Goal: Information Seeking & Learning: Stay updated

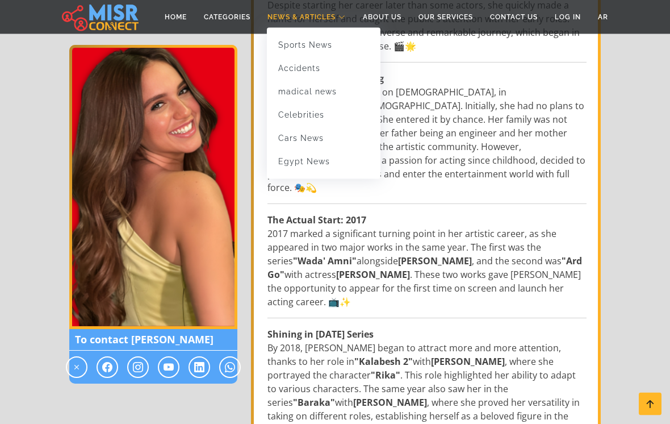
scroll to position [374, 0]
click at [279, 91] on link "madical news" at bounding box center [324, 91] width 114 height 23
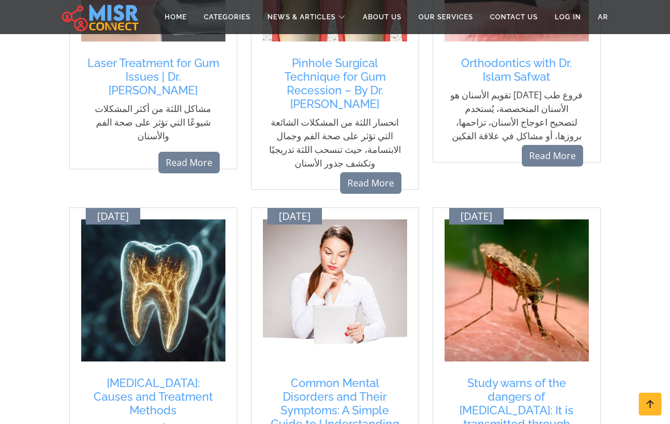
scroll to position [973, 0]
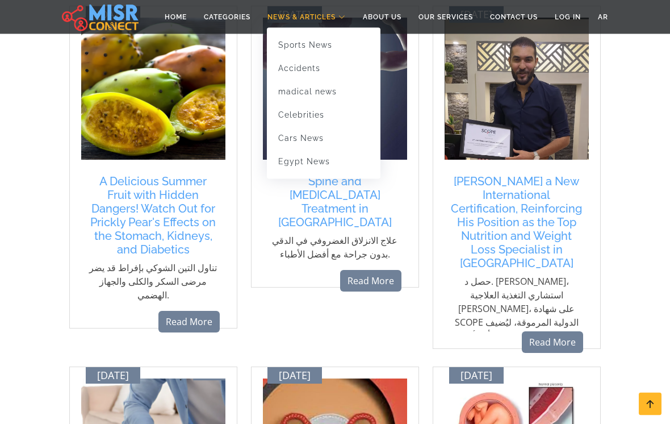
scroll to position [174, 0]
click at [320, 114] on link "Celebrities" at bounding box center [324, 114] width 114 height 23
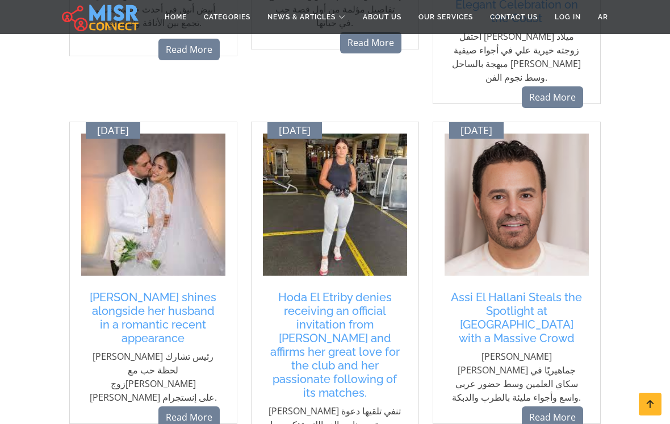
scroll to position [1093, 0]
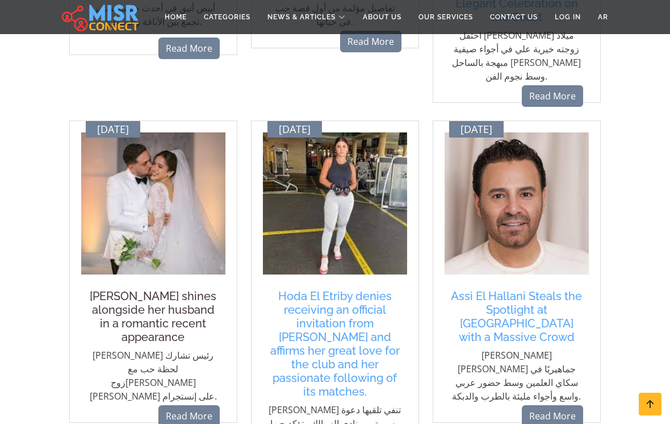
click at [138, 289] on h5 "Rana Raees shines alongside her husband in a romantic recent appearance" at bounding box center [153, 316] width 133 height 55
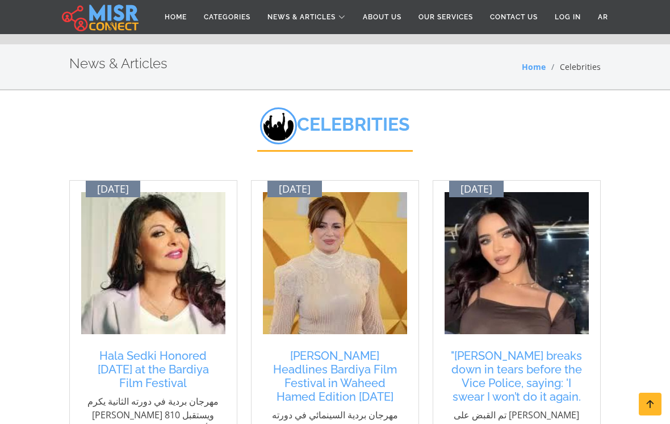
scroll to position [1111, 0]
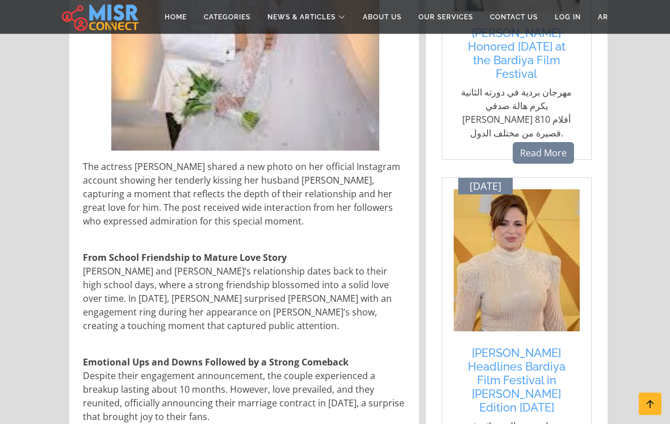
scroll to position [404, 0]
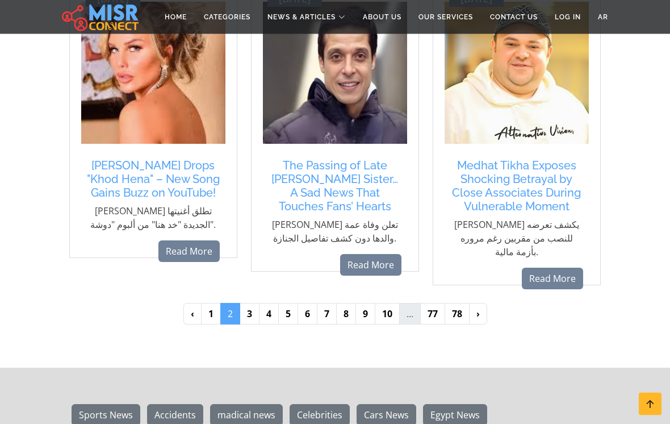
scroll to position [1184, 0]
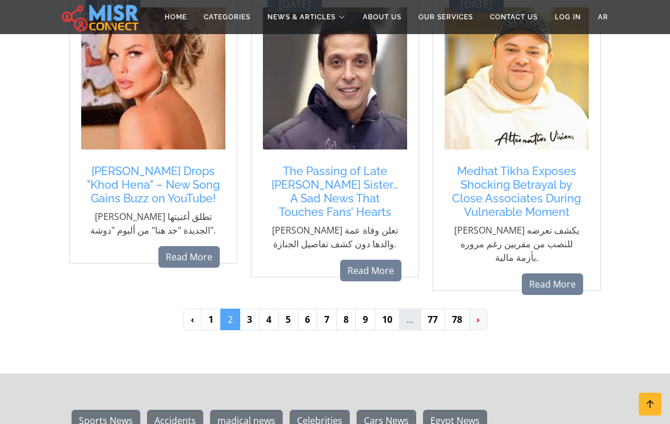
click at [470, 308] on link "›" at bounding box center [478, 319] width 18 height 22
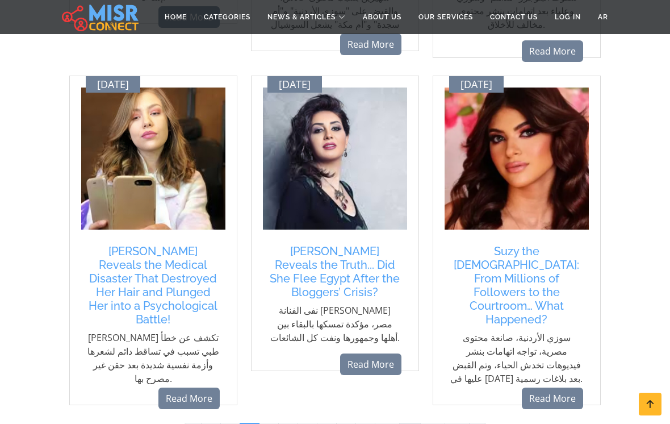
scroll to position [1122, 0]
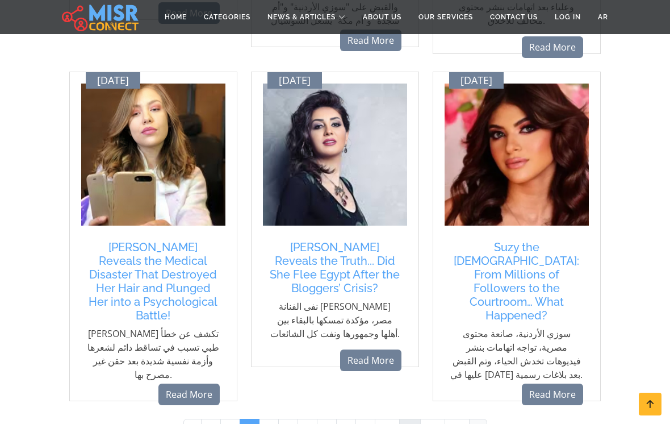
click at [475, 418] on link "›" at bounding box center [478, 429] width 18 height 22
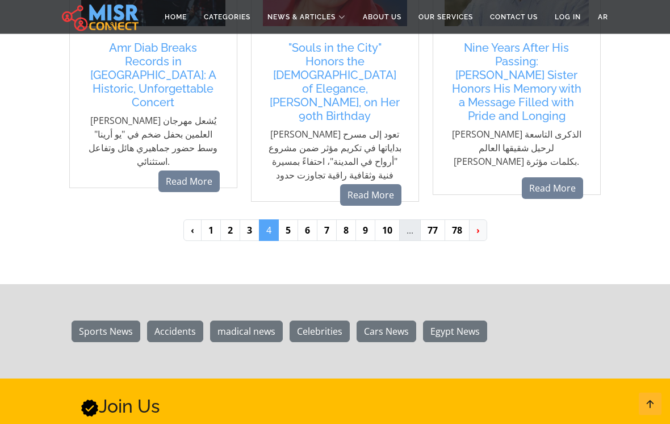
scroll to position [1342, 0]
click at [474, 219] on link "›" at bounding box center [478, 230] width 18 height 22
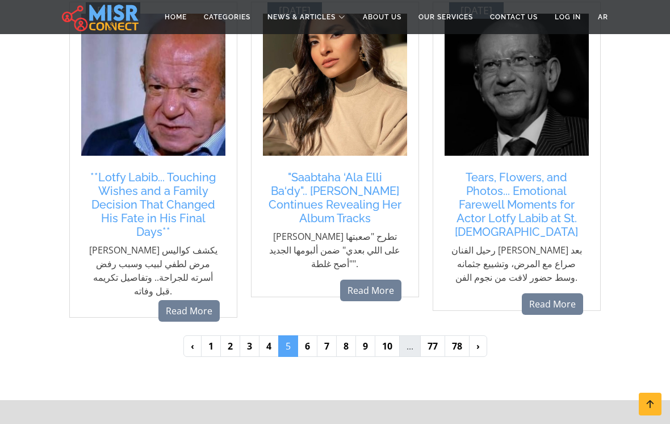
scroll to position [1172, 0]
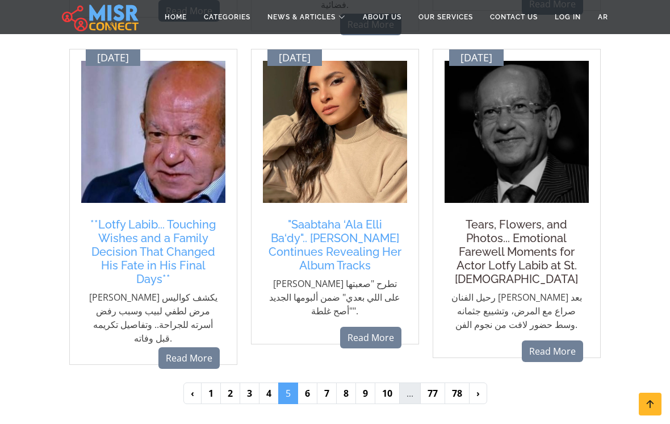
click at [550, 217] on h5 "Tears, Flowers, and Photos... Emotional Farewell Moments for Actor Lotfy Labib …" at bounding box center [516, 251] width 133 height 68
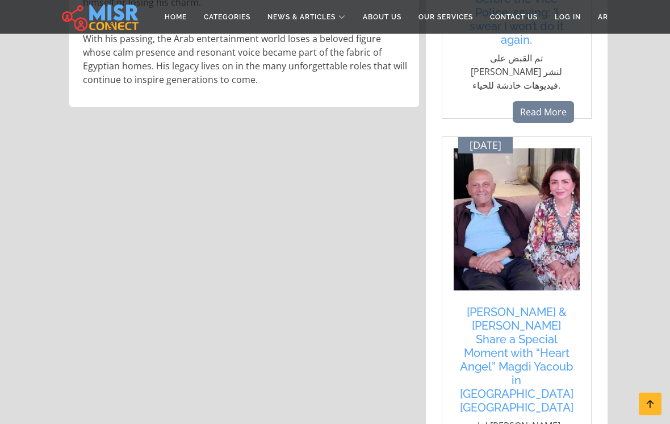
scroll to position [1173, 0]
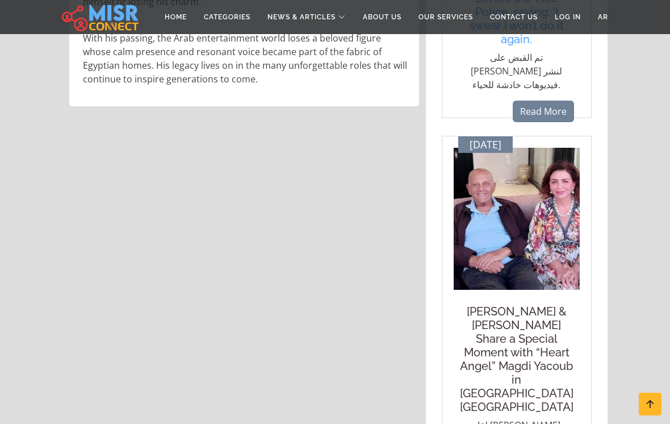
click at [541, 305] on h5 "Hala Sedky & Elham Shahin Share a Special Moment with “Heart Angel” Magdi Yacou…" at bounding box center [516, 358] width 115 height 109
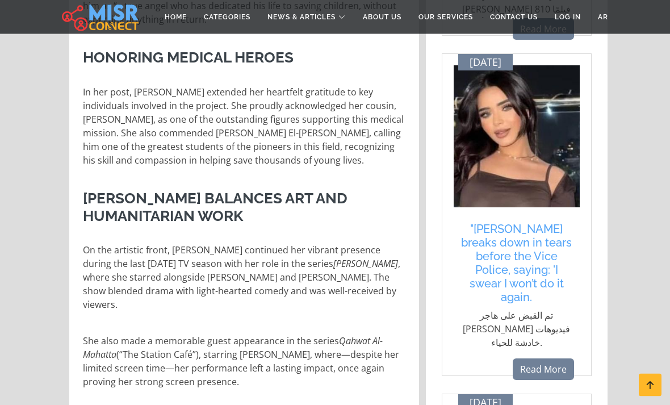
scroll to position [836, 0]
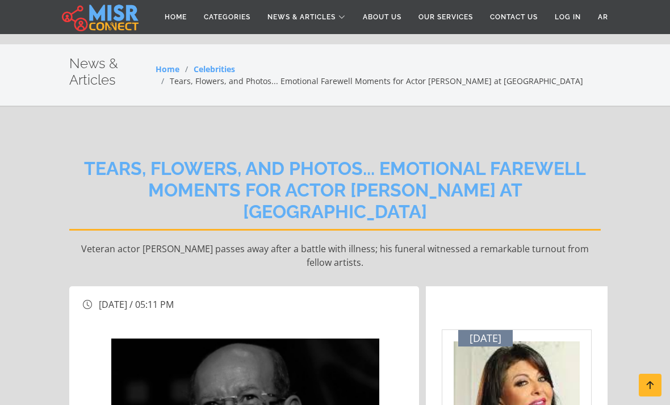
scroll to position [1200, 0]
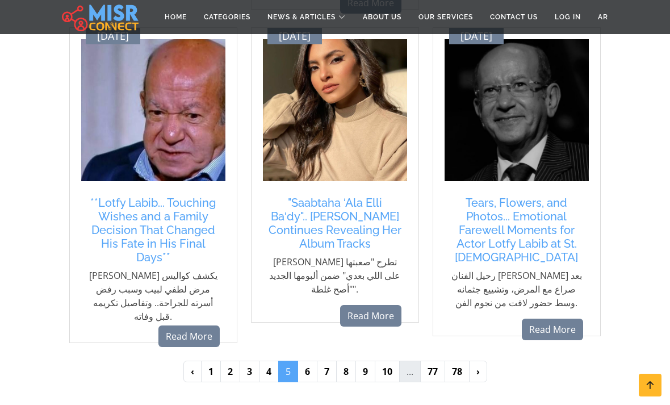
scroll to position [1177, 0]
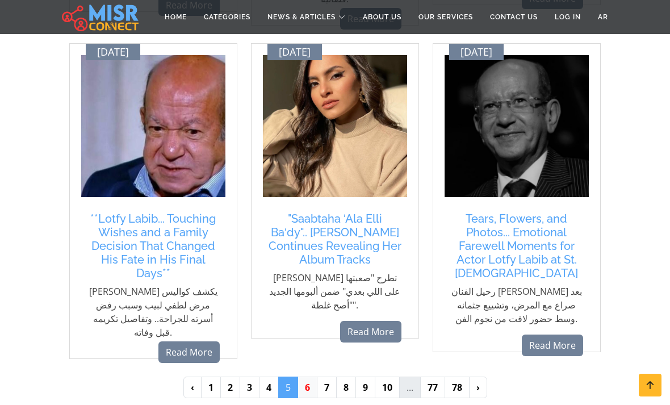
click at [308, 376] on link "6" at bounding box center [307, 387] width 20 height 22
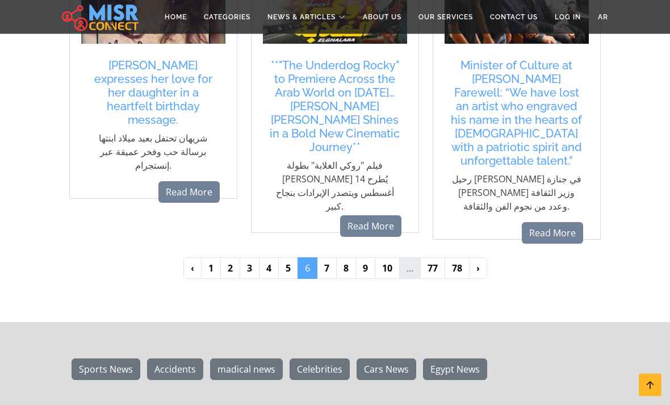
scroll to position [1290, 0]
click at [334, 257] on link "7" at bounding box center [327, 268] width 20 height 22
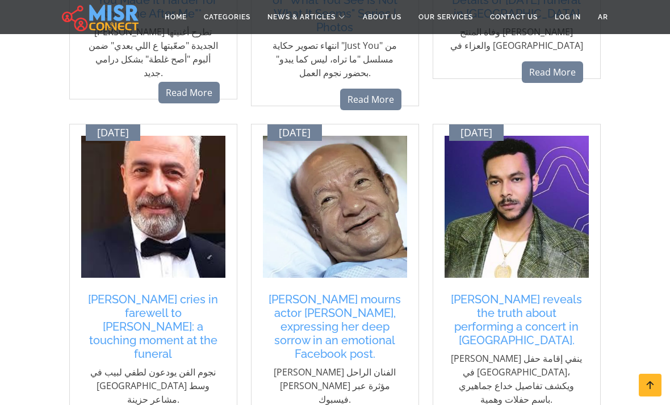
scroll to position [732, 0]
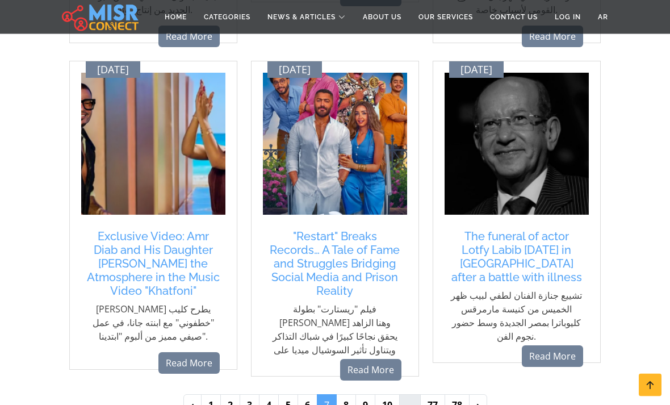
scroll to position [1194, 0]
click at [346, 394] on link "8" at bounding box center [346, 405] width 20 height 22
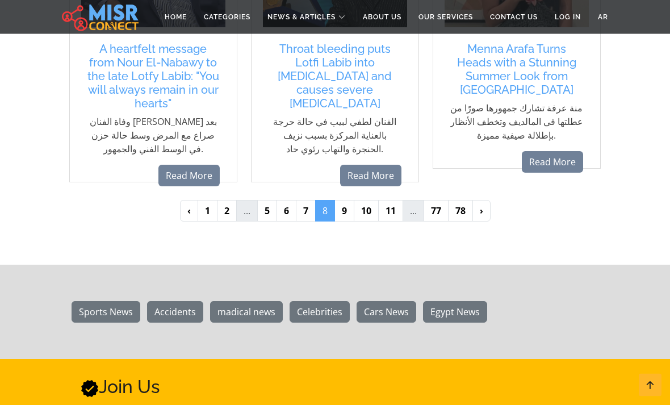
scroll to position [1351, 0]
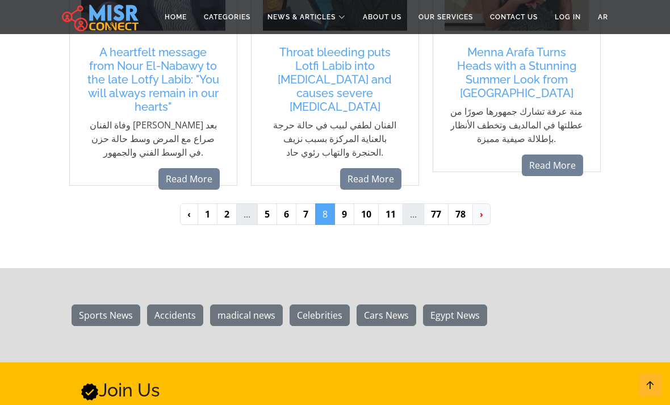
click at [484, 203] on link "›" at bounding box center [481, 214] width 18 height 22
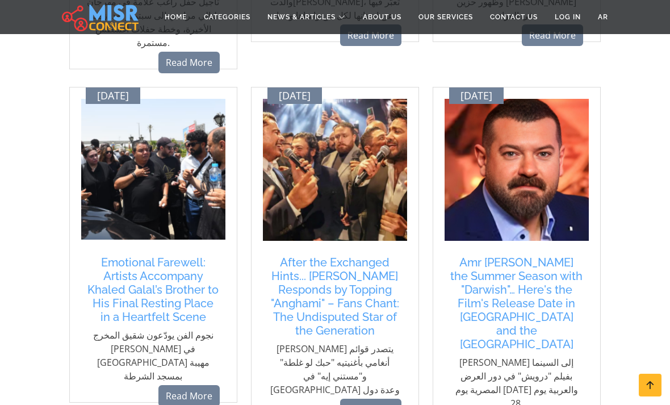
scroll to position [1276, 0]
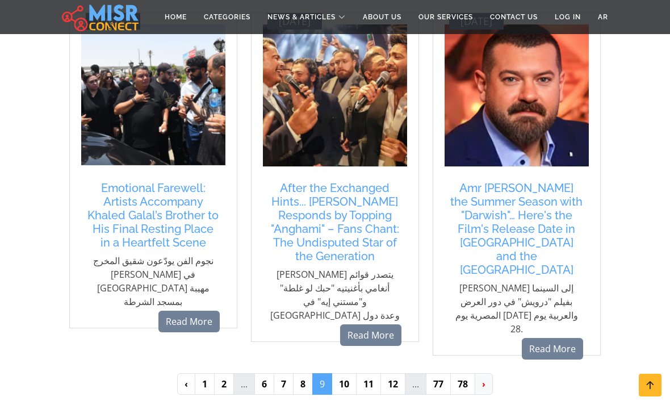
click at [476, 373] on link "›" at bounding box center [484, 384] width 18 height 22
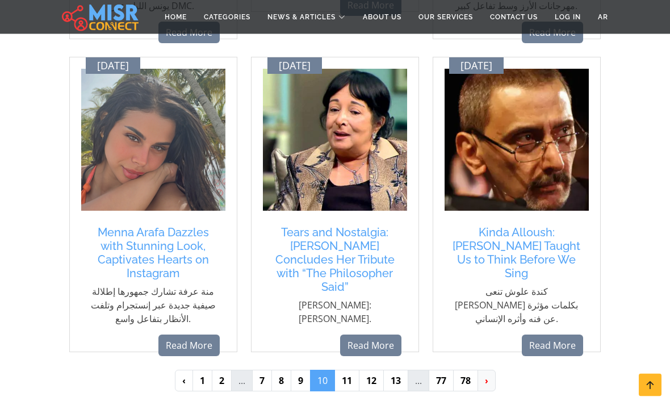
scroll to position [1150, 0]
click at [491, 370] on link "›" at bounding box center [486, 381] width 18 height 22
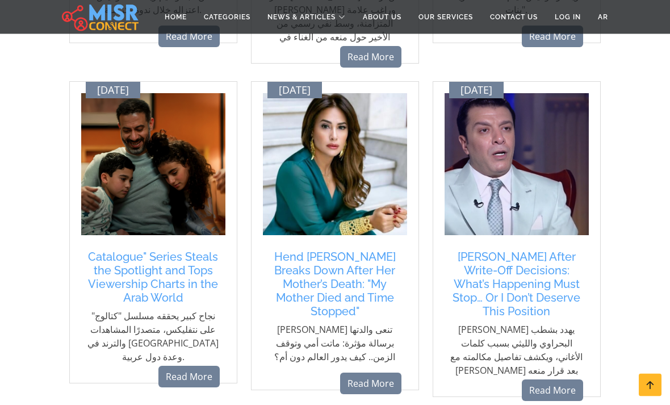
scroll to position [1126, 0]
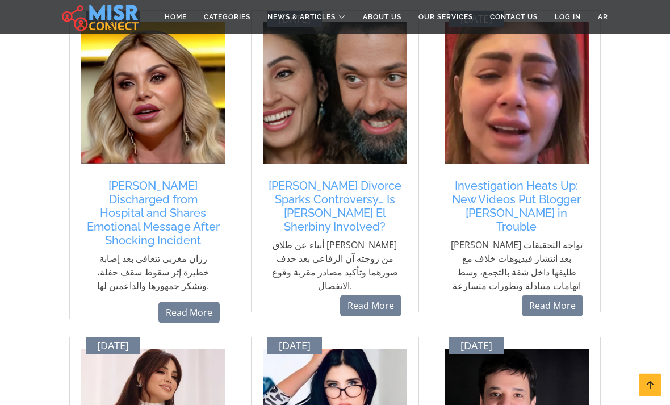
scroll to position [503, 0]
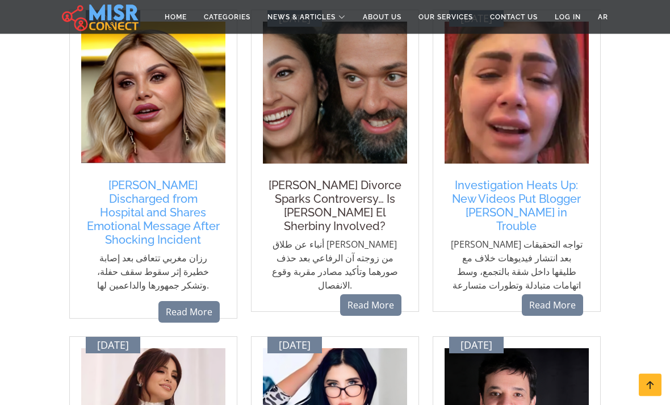
click at [371, 205] on h5 "Karim Mahmoud Abdel Aziz’s Divorce Sparks Controversy… Is Dina El Sherbiny Invo…" at bounding box center [335, 206] width 133 height 55
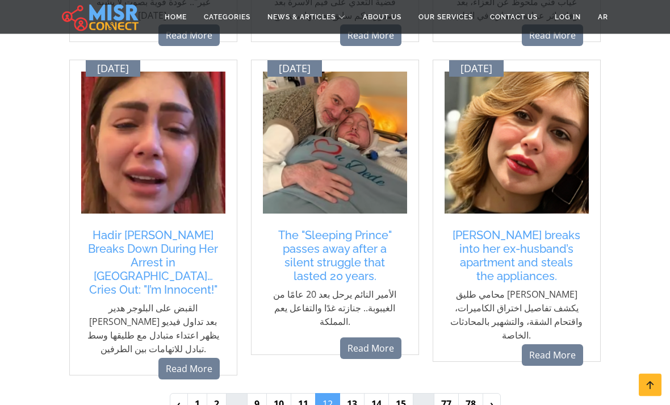
scroll to position [1113, 0]
click at [492, 401] on link "›" at bounding box center [492, 404] width 18 height 22
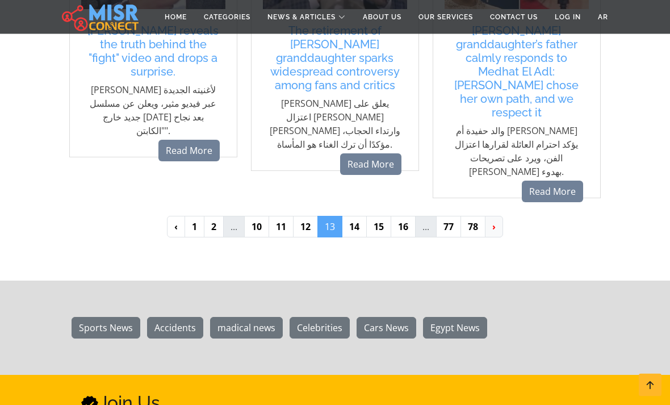
scroll to position [1338, 0]
click at [494, 216] on link "›" at bounding box center [494, 227] width 18 height 22
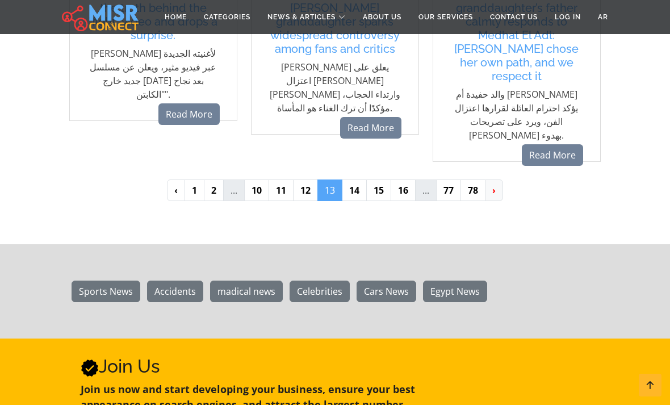
click at [500, 179] on link "›" at bounding box center [494, 190] width 18 height 22
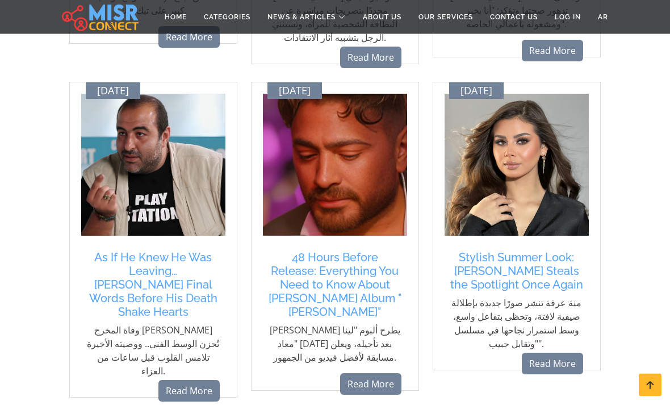
scroll to position [1118, 0]
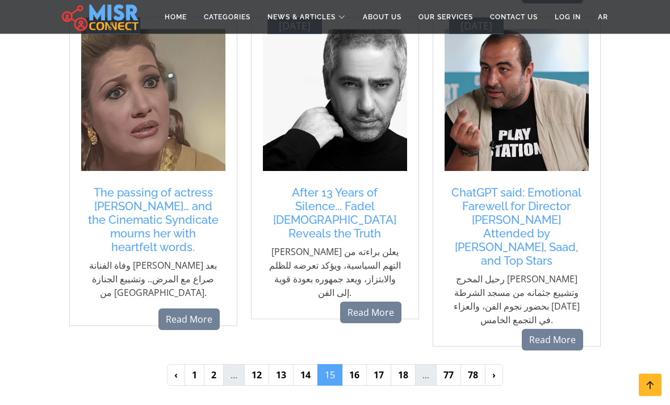
scroll to position [1184, 0]
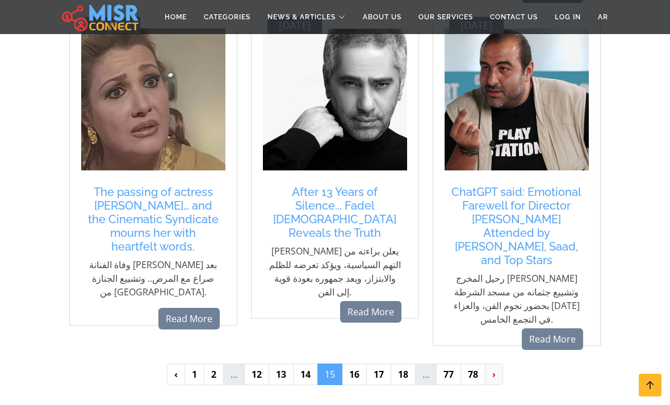
click at [501, 363] on link "›" at bounding box center [494, 374] width 18 height 22
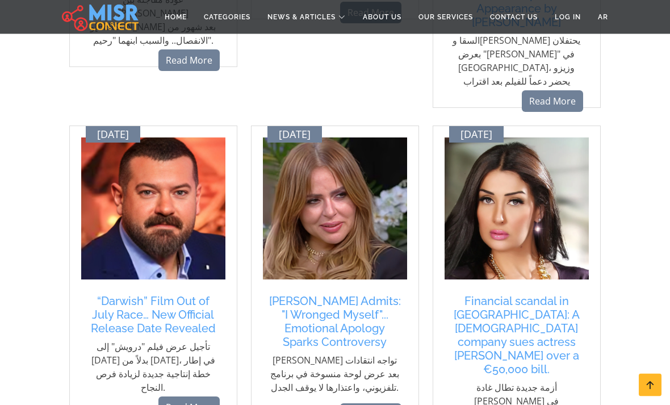
scroll to position [1129, 0]
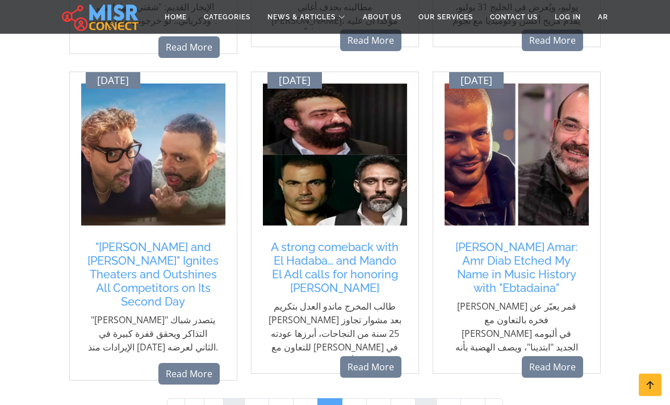
scroll to position [1124, 0]
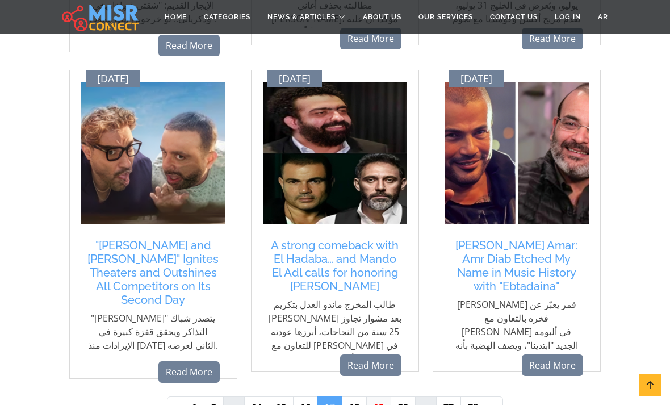
click at [380, 396] on link "19" at bounding box center [378, 407] width 25 height 22
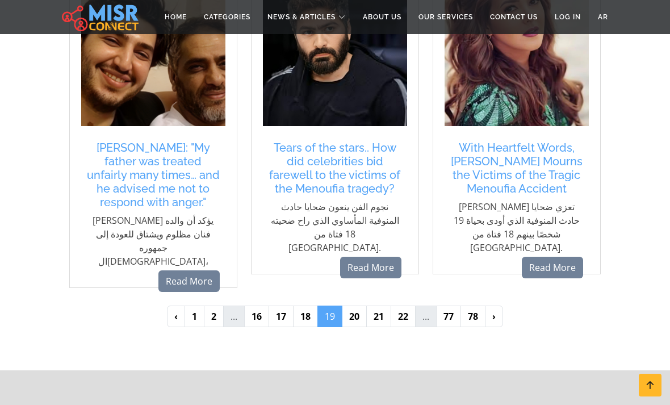
scroll to position [1212, 0]
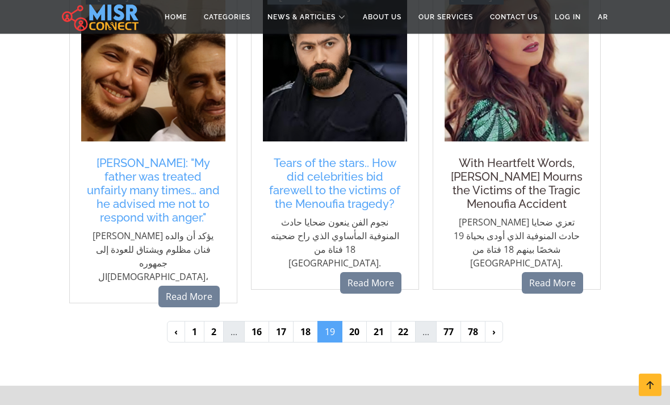
click at [538, 179] on h5 "With Heartfelt Words, Donia Samir Ghanem Mourns the Victims of the Tragic Menou…" at bounding box center [516, 184] width 133 height 55
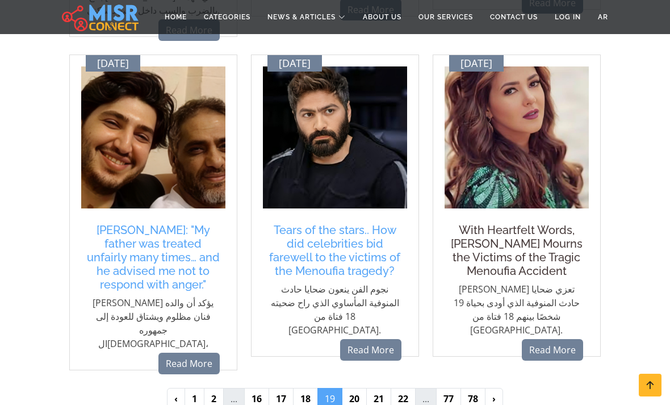
scroll to position [1146, 0]
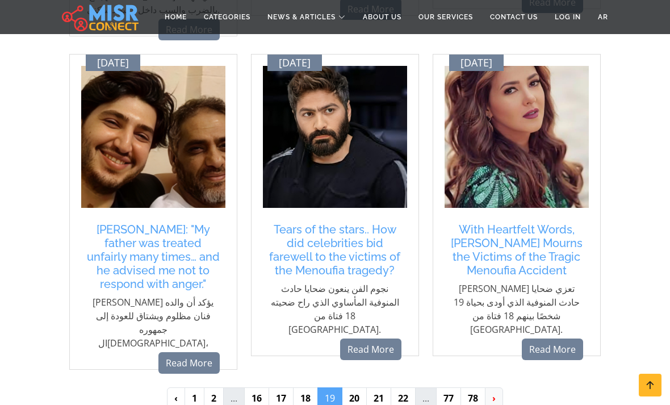
click at [496, 387] on link "›" at bounding box center [494, 398] width 18 height 22
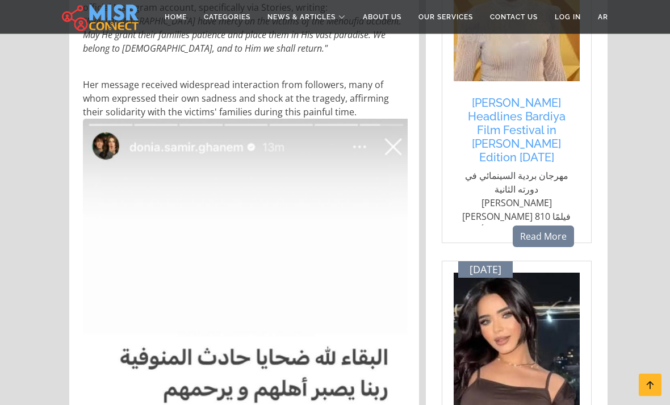
scroll to position [702, 0]
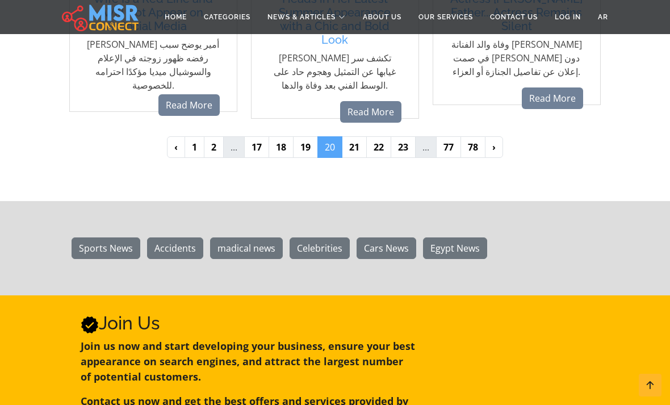
scroll to position [1354, 0]
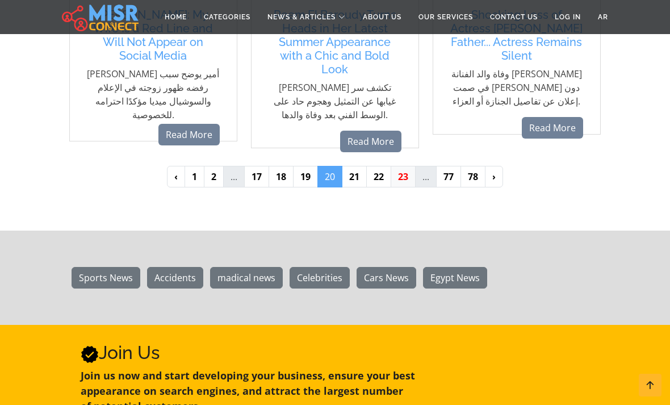
click at [400, 166] on link "23" at bounding box center [403, 177] width 25 height 22
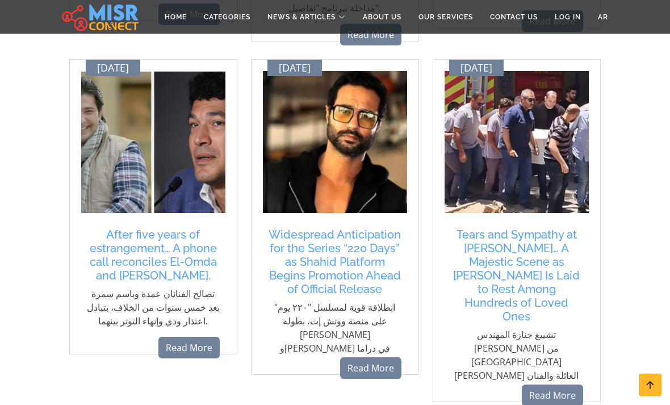
scroll to position [1168, 0]
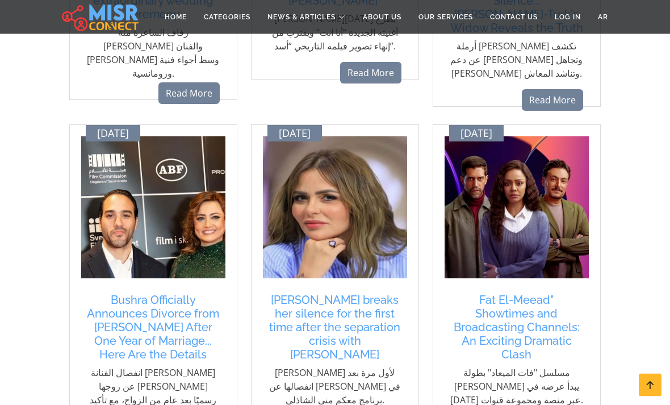
scroll to position [1151, 0]
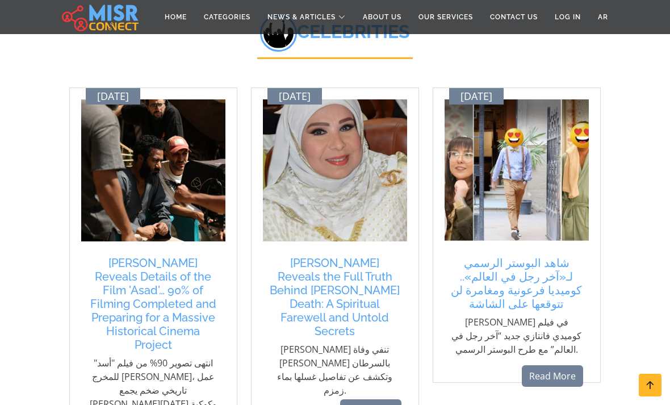
click at [598, 260] on div "[DATE] شاهد البوستر الرسمي لـ«آخر رجل في العالم».. كوميديا فرعونية ومغامرة لن ت…" at bounding box center [517, 234] width 168 height 295
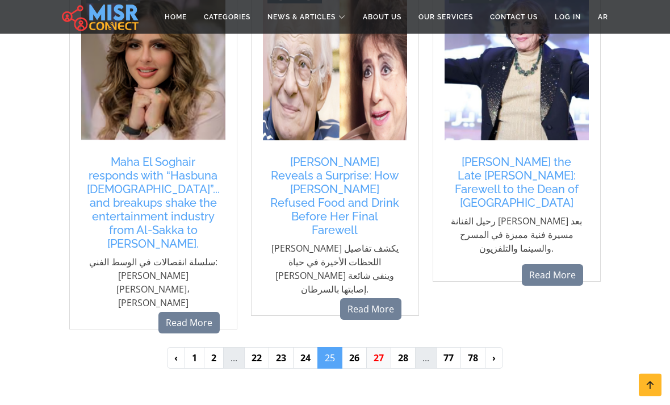
scroll to position [1248, 0]
click at [380, 347] on link "27" at bounding box center [378, 358] width 25 height 22
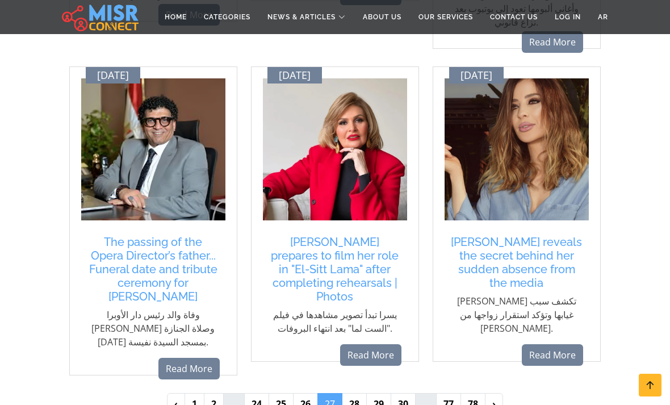
scroll to position [1147, 0]
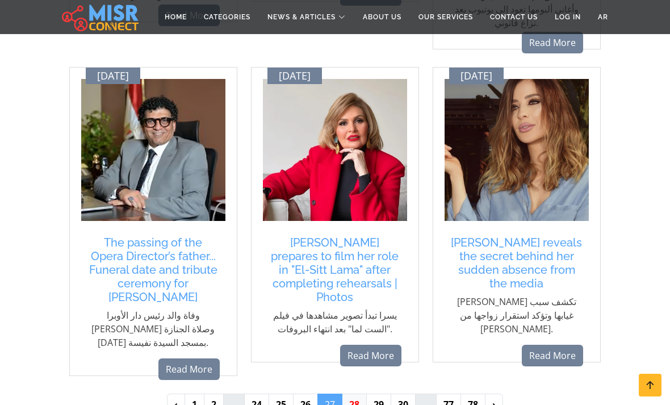
click at [361, 393] on link "28" at bounding box center [354, 404] width 25 height 22
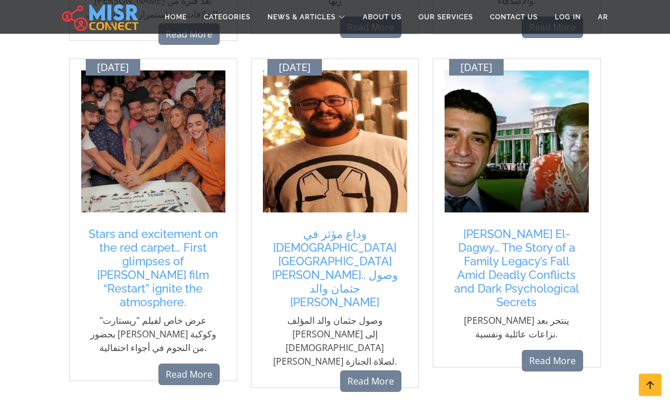
scroll to position [1142, 0]
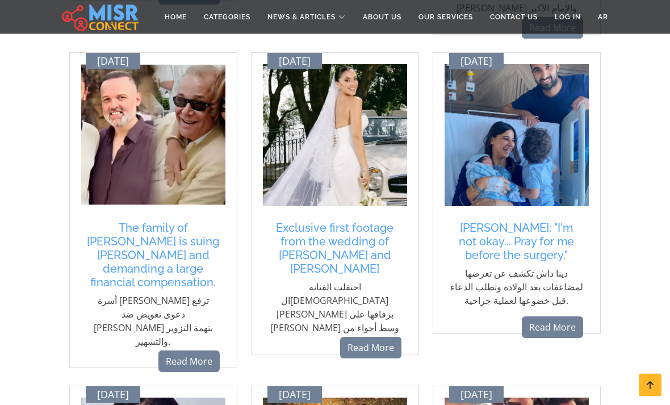
scroll to position [828, 0]
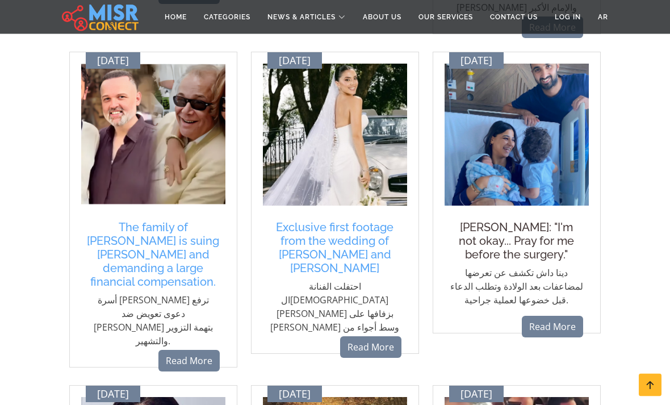
click at [547, 222] on h5 "Dina Dash: "I'm not okay... Pray for me before the surgery."" at bounding box center [516, 241] width 133 height 41
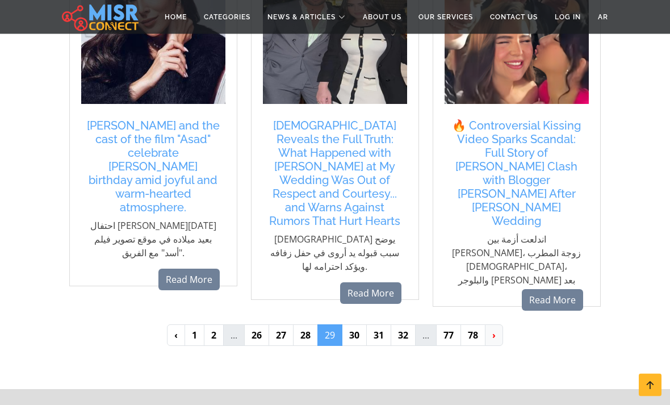
scroll to position [1264, 0]
click at [488, 324] on link "›" at bounding box center [494, 335] width 18 height 22
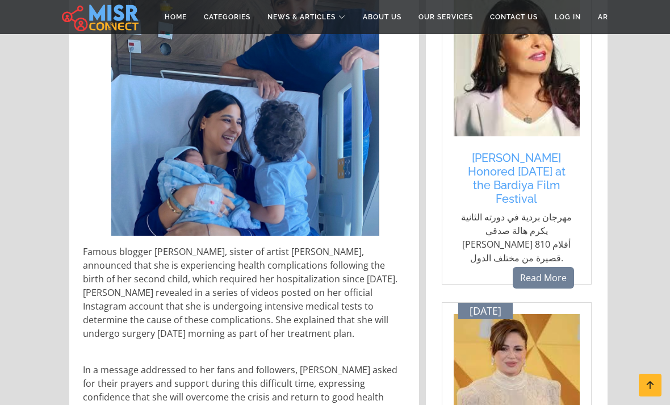
scroll to position [294, 0]
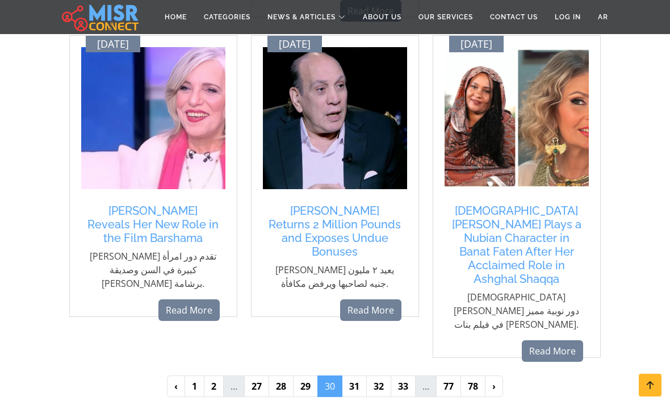
scroll to position [1197, 0]
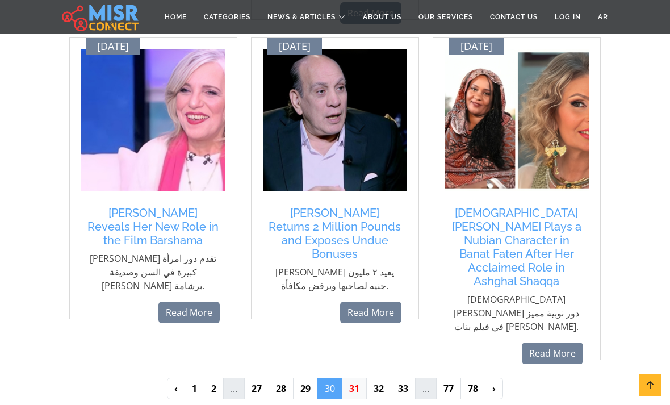
click at [361, 378] on link "31" at bounding box center [354, 389] width 25 height 22
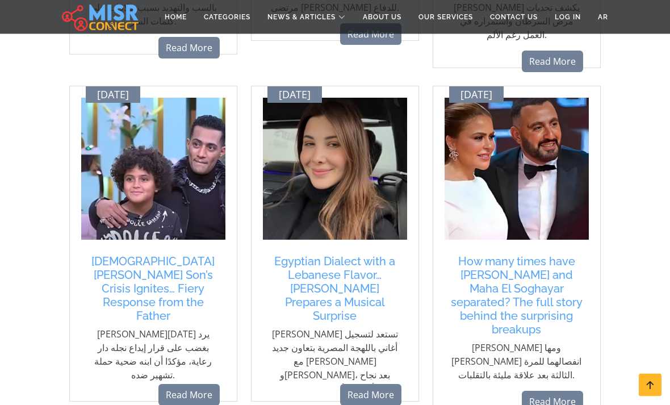
scroll to position [1128, 0]
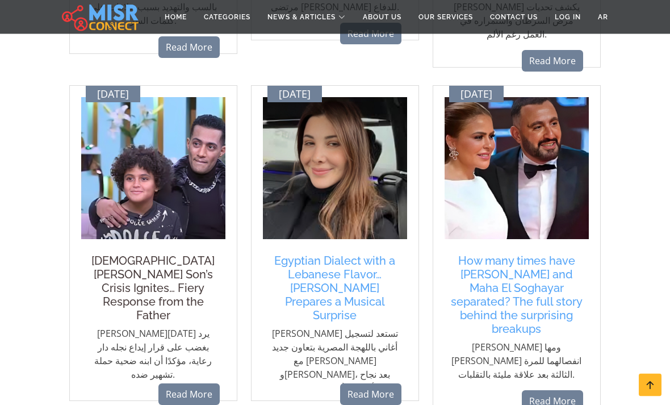
click at [112, 254] on h5 "[DEMOGRAPHIC_DATA][PERSON_NAME] Son’s Crisis Ignites… Fiery Response from the F…" at bounding box center [153, 288] width 133 height 68
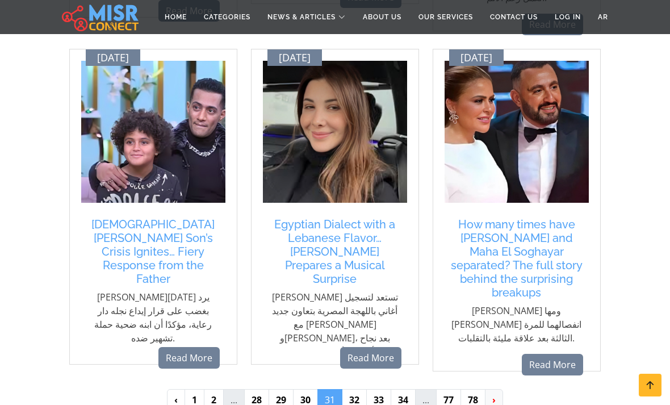
click at [488, 389] on link "›" at bounding box center [494, 400] width 18 height 22
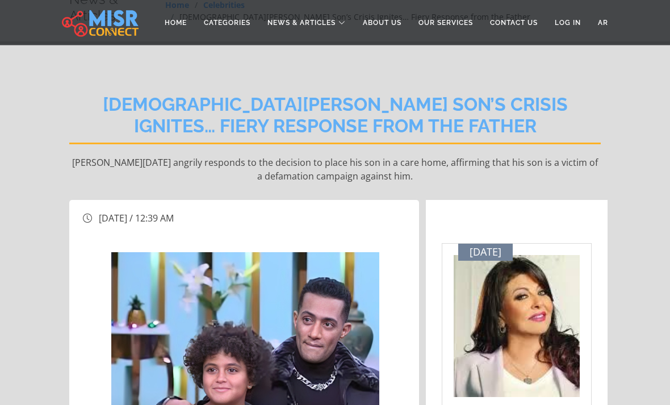
scroll to position [52, 0]
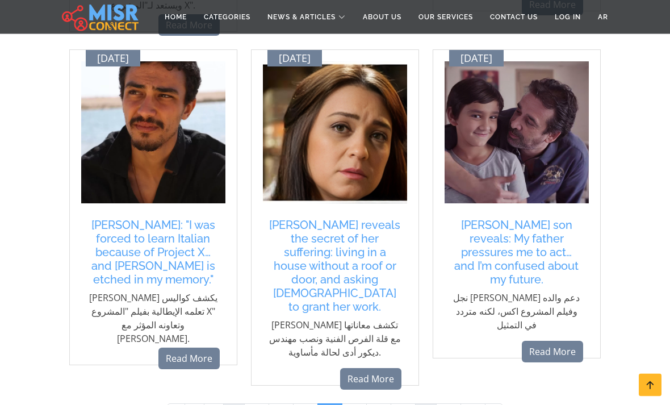
scroll to position [1226, 0]
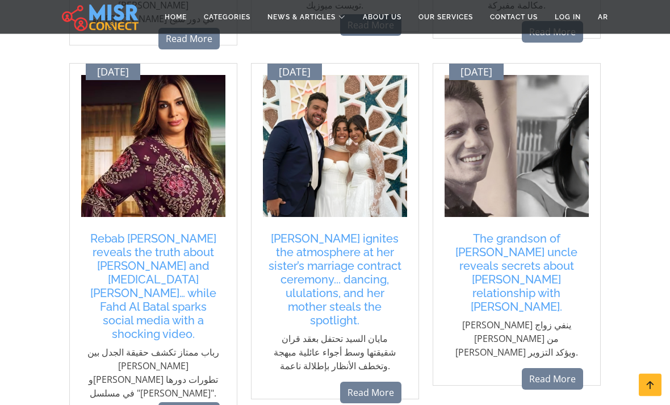
scroll to position [1148, 0]
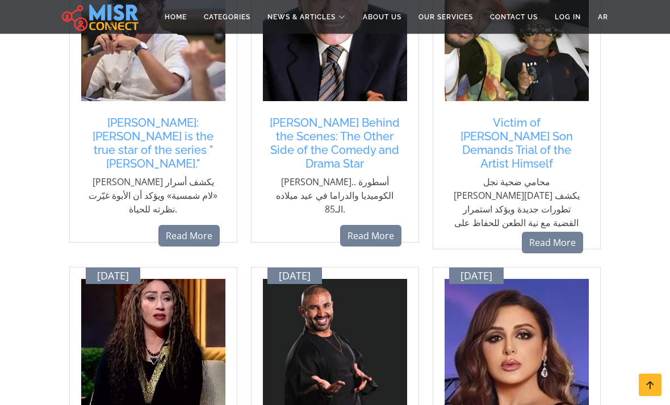
scroll to position [1117, 0]
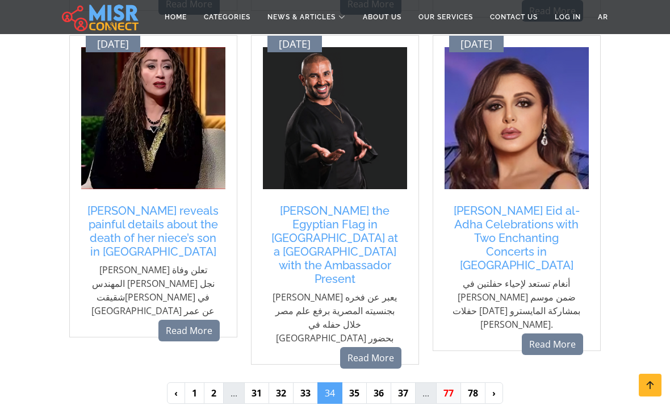
click at [452, 382] on link "77" at bounding box center [448, 393] width 25 height 22
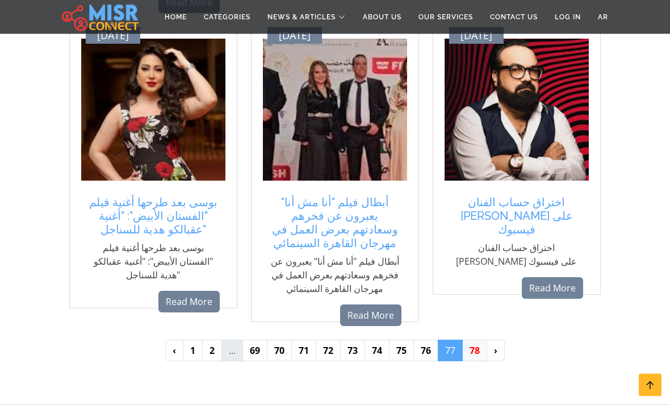
scroll to position [1126, 0]
click at [472, 339] on link "78" at bounding box center [474, 350] width 25 height 22
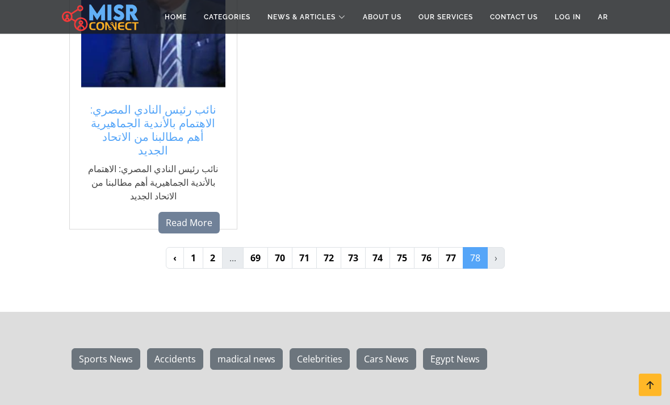
scroll to position [565, 0]
click at [446, 247] on link "77" at bounding box center [450, 258] width 25 height 22
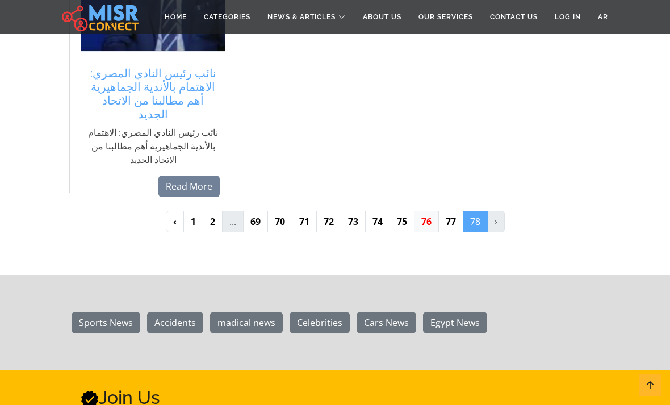
click at [429, 211] on link "76" at bounding box center [426, 222] width 25 height 22
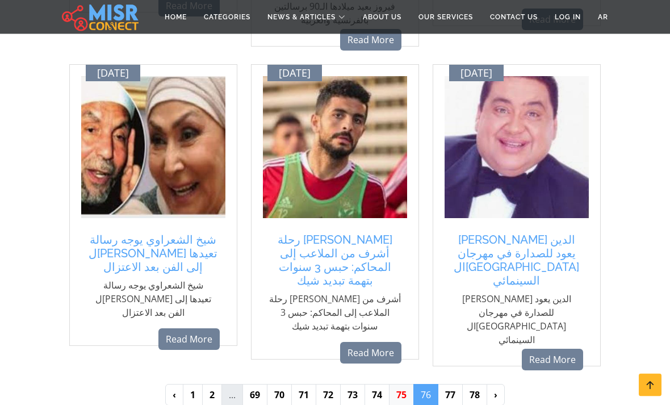
scroll to position [1075, 0]
click at [400, 384] on link "75" at bounding box center [401, 395] width 25 height 22
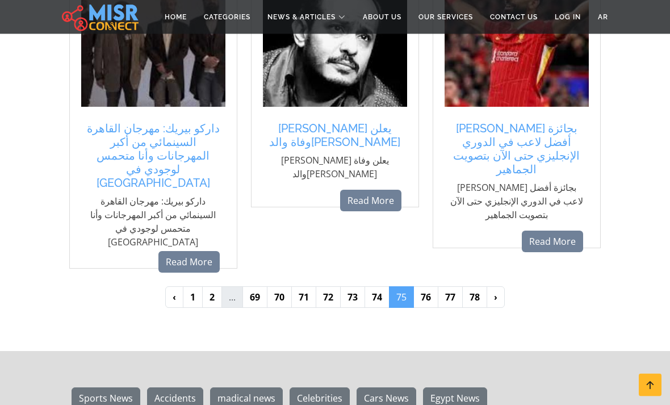
scroll to position [1205, 0]
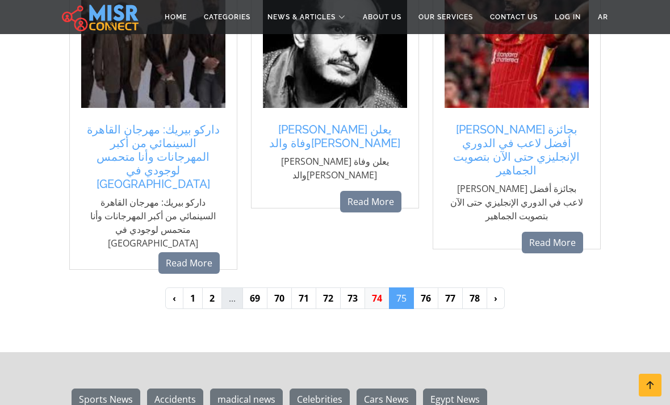
click at [378, 287] on link "74" at bounding box center [376, 298] width 25 height 22
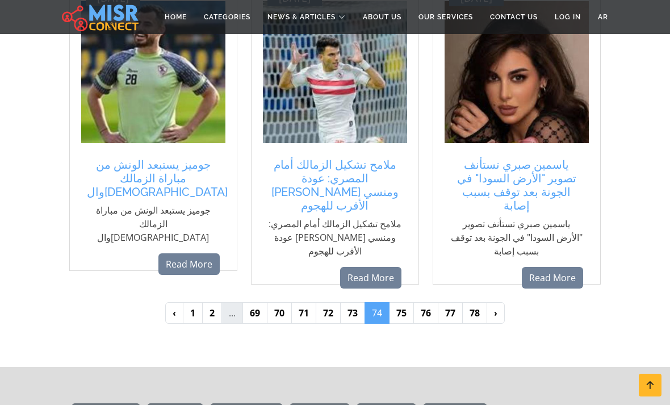
scroll to position [1148, 0]
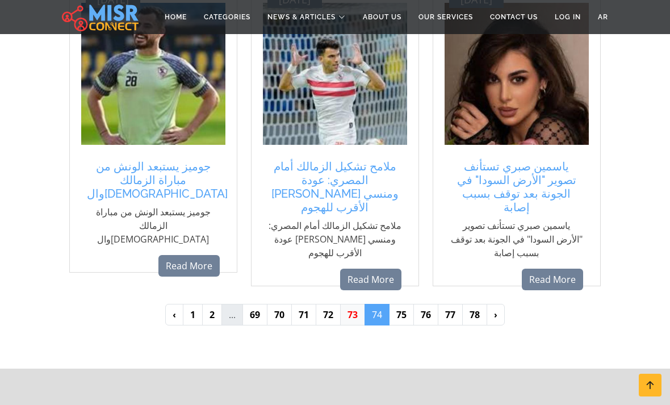
click at [353, 304] on link "73" at bounding box center [352, 315] width 25 height 22
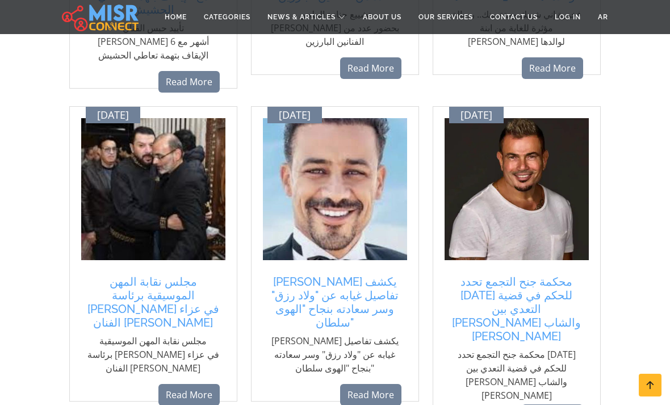
scroll to position [1032, 0]
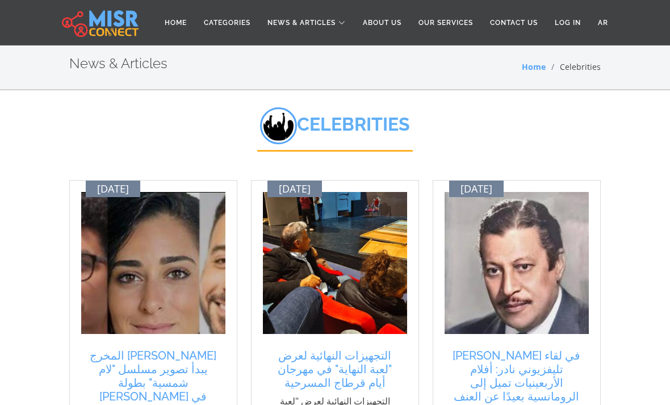
click at [585, 67] on li "Celebrities" at bounding box center [573, 67] width 55 height 12
click at [592, 66] on li "Celebrities" at bounding box center [573, 67] width 55 height 12
click at [369, 136] on h2 "Celebrities" at bounding box center [335, 129] width 156 height 44
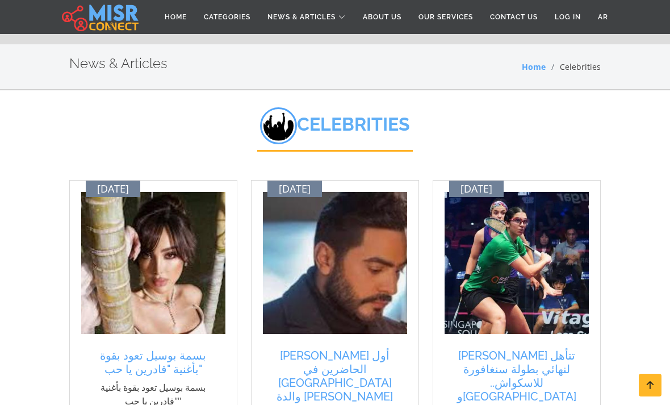
scroll to position [1242, 0]
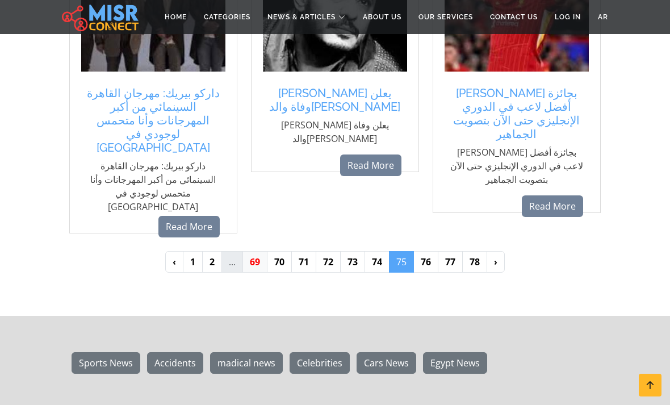
click at [250, 251] on link "69" at bounding box center [254, 262] width 25 height 22
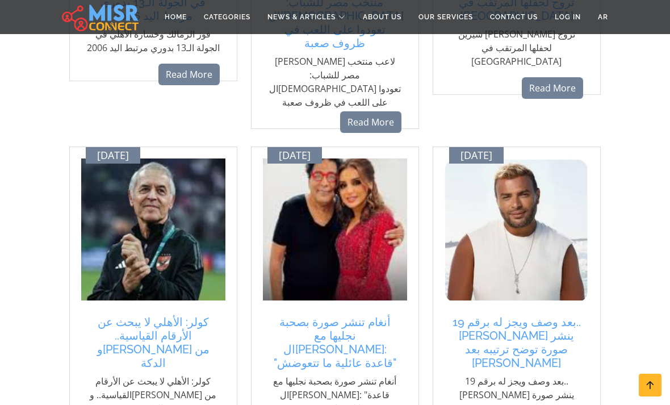
scroll to position [951, 0]
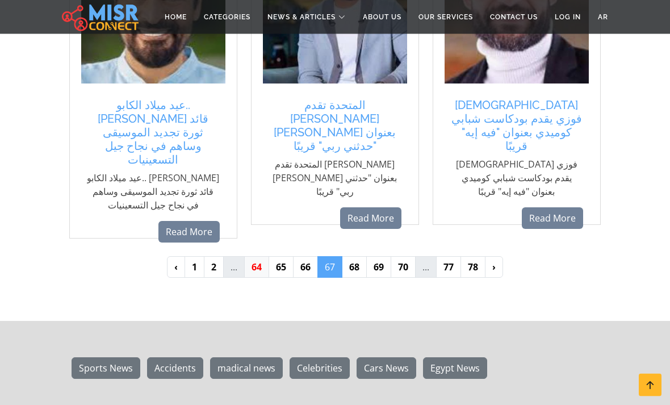
scroll to position [1189, 0]
click at [254, 256] on link "64" at bounding box center [256, 267] width 25 height 22
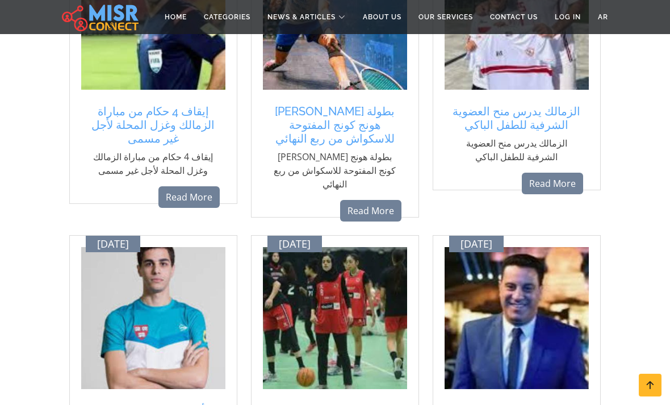
scroll to position [529, 0]
